Goal: Information Seeking & Learning: Find specific fact

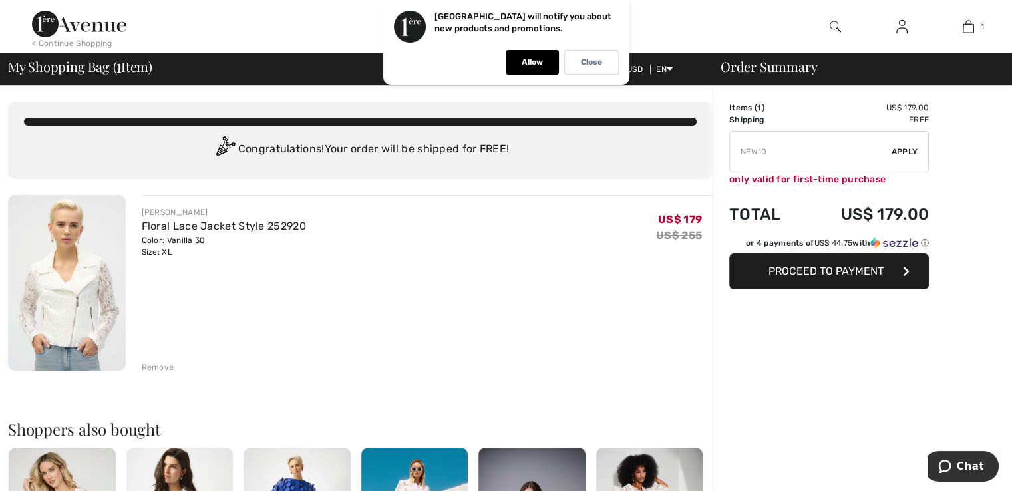
click at [161, 372] on div "Remove" at bounding box center [158, 367] width 33 height 12
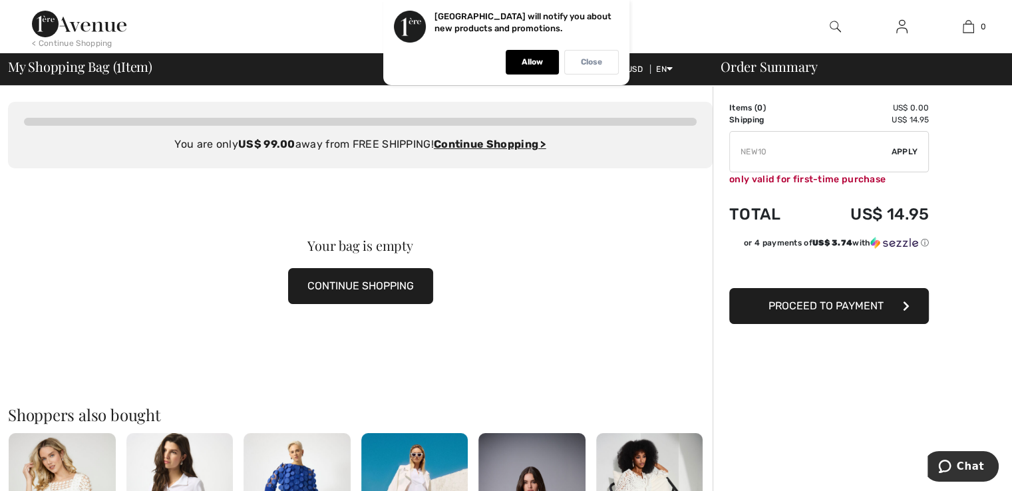
click at [601, 67] on div "Close" at bounding box center [591, 62] width 55 height 25
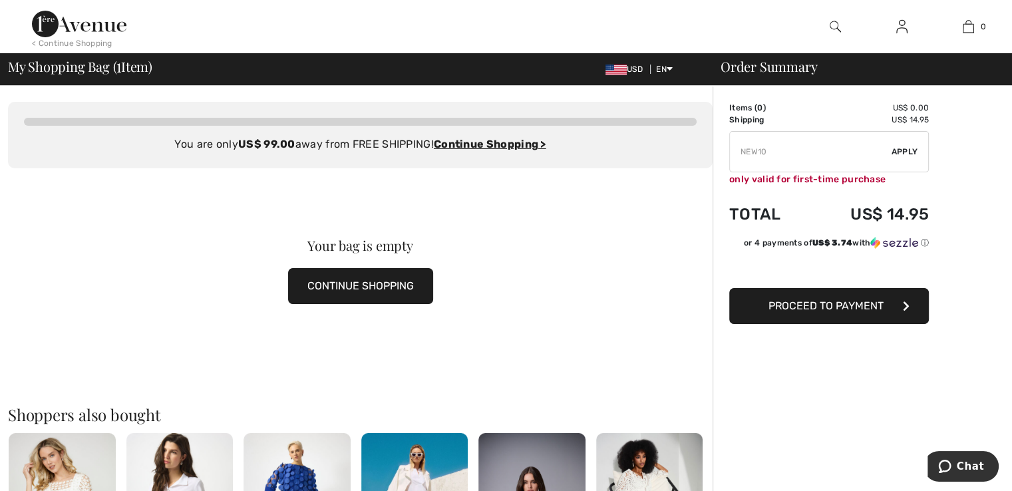
click at [827, 26] on div at bounding box center [834, 26] width 67 height 53
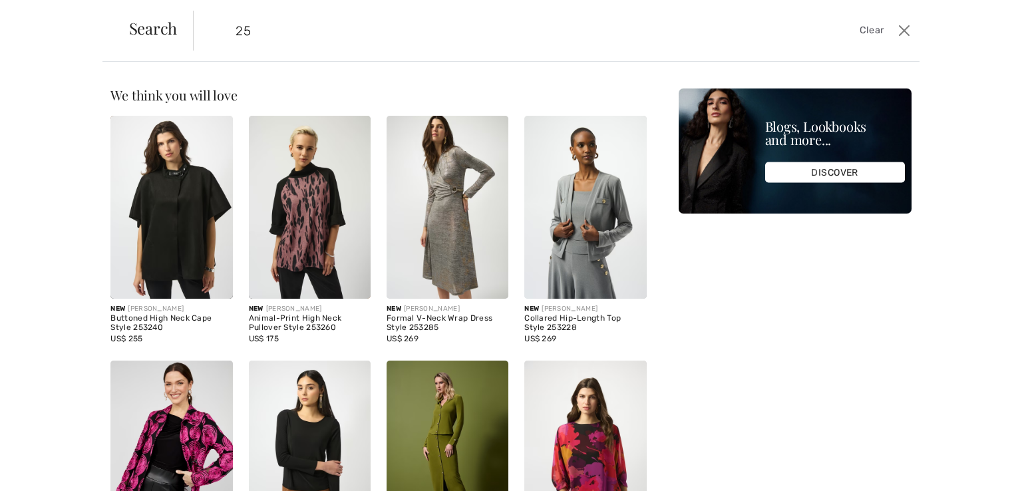
type input "2"
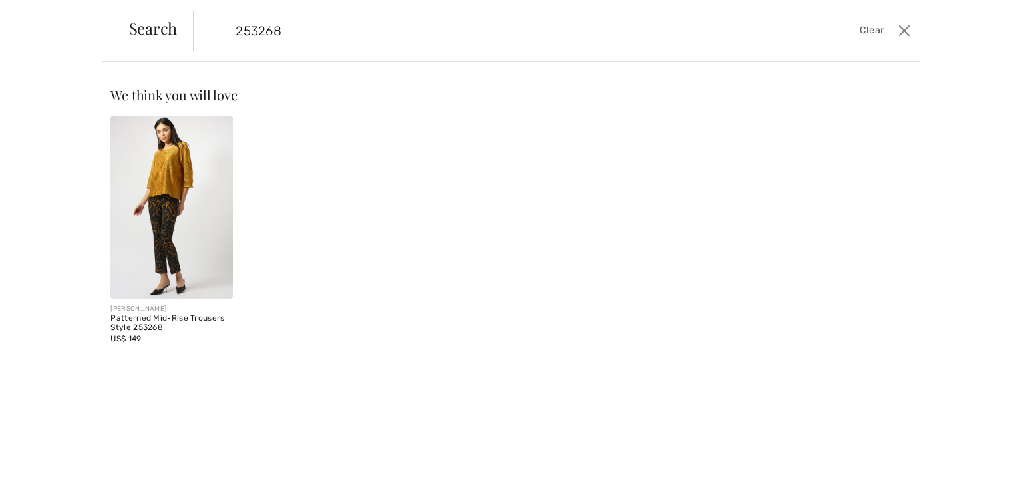
type input "253268"
click at [162, 219] on img at bounding box center [171, 207] width 122 height 183
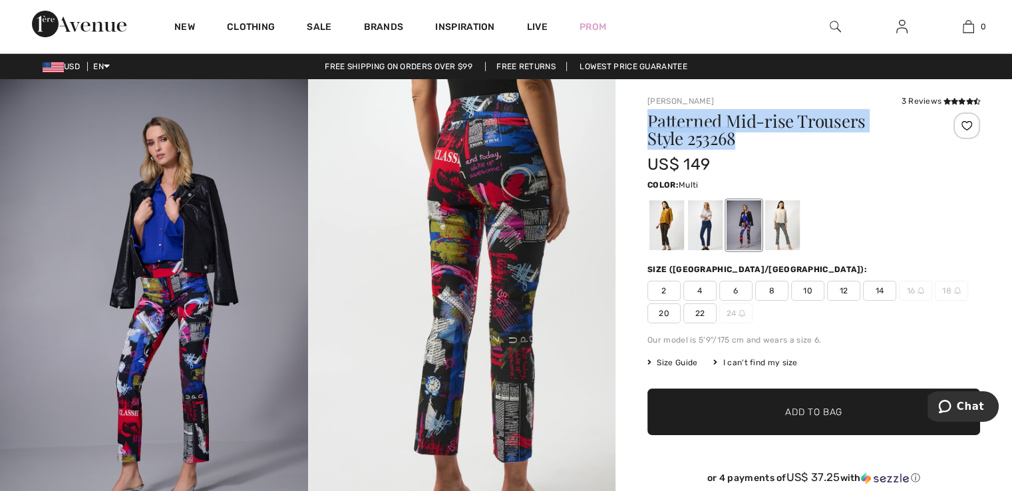
drag, startPoint x: 692, startPoint y: 135, endPoint x: 649, endPoint y: 124, distance: 43.9
click at [649, 124] on h1 "Patterned Mid-rise Trousers Style 253268" at bounding box center [785, 129] width 277 height 35
copy h1 "Patterned Mid-rise Trousers Style 253268"
